Goal: Information Seeking & Learning: Learn about a topic

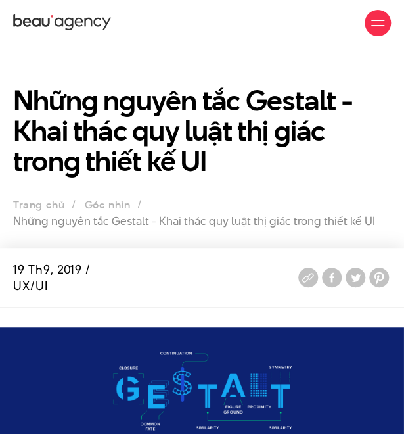
click at [187, 189] on section "Những nguyên tắc Gestalt - Khai thác quy luật thị giác trong thiết kế UI Trang …" at bounding box center [202, 147] width 404 height 202
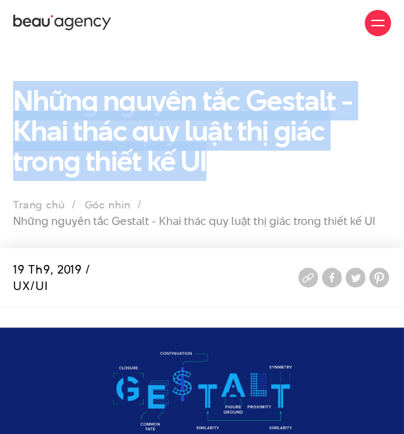
drag, startPoint x: 9, startPoint y: 89, endPoint x: 242, endPoint y: 181, distance: 250.5
click at [242, 181] on section "Những nguyên tắc Gestalt - Khai thác quy luật thị giác trong thiết kế UI Trang …" at bounding box center [202, 147] width 404 height 202
copy h1 "Những nguyên tắc Gestalt - Khai thác quy luật thị giác trong thiết kế UI"
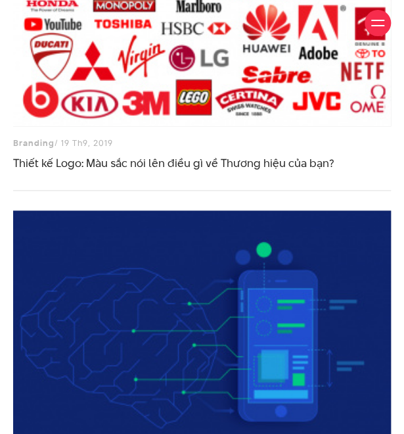
scroll to position [10070, 0]
